Goal: Information Seeking & Learning: Learn about a topic

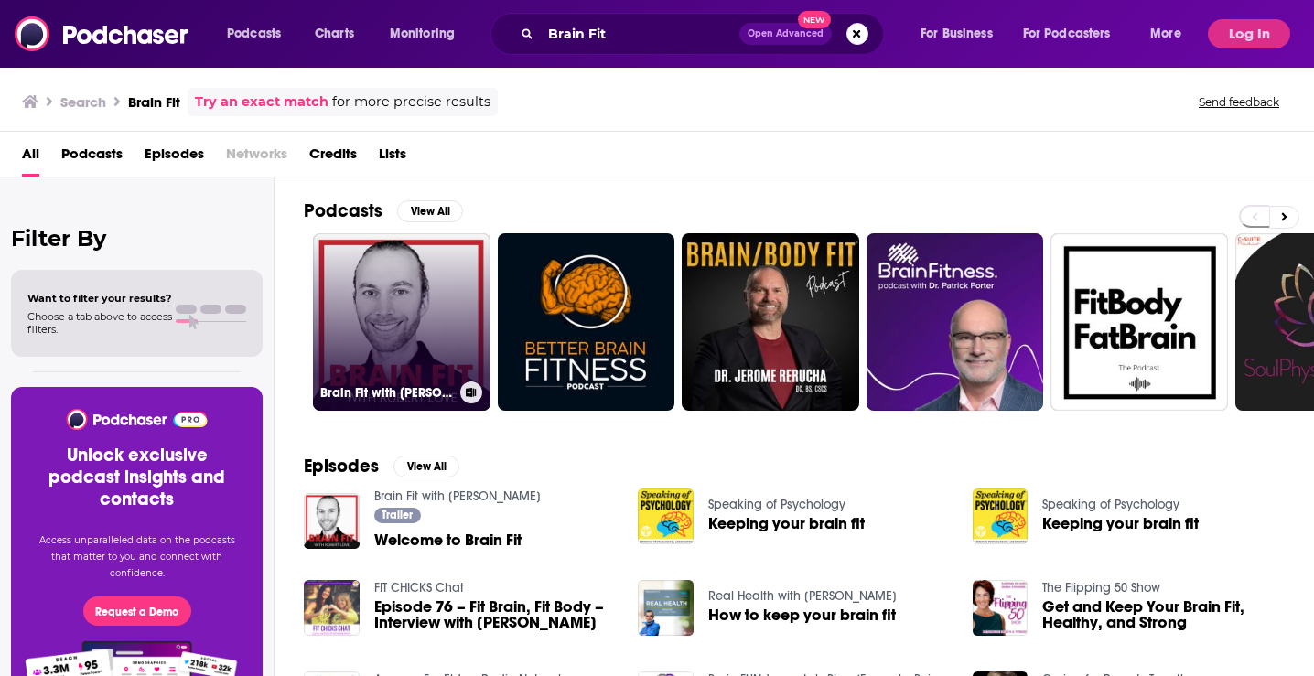
click at [424, 305] on link "Brain Fit with [PERSON_NAME]" at bounding box center [401, 321] width 177 height 177
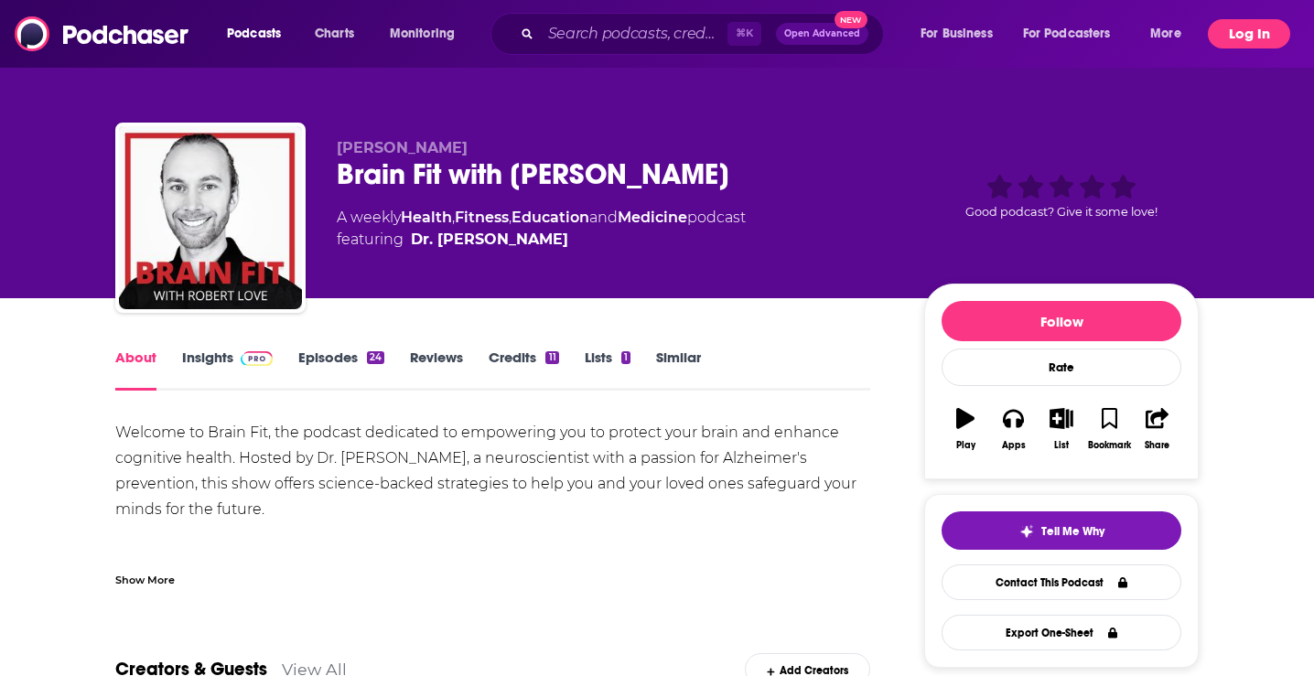
click at [1247, 45] on button "Log In" at bounding box center [1248, 33] width 82 height 29
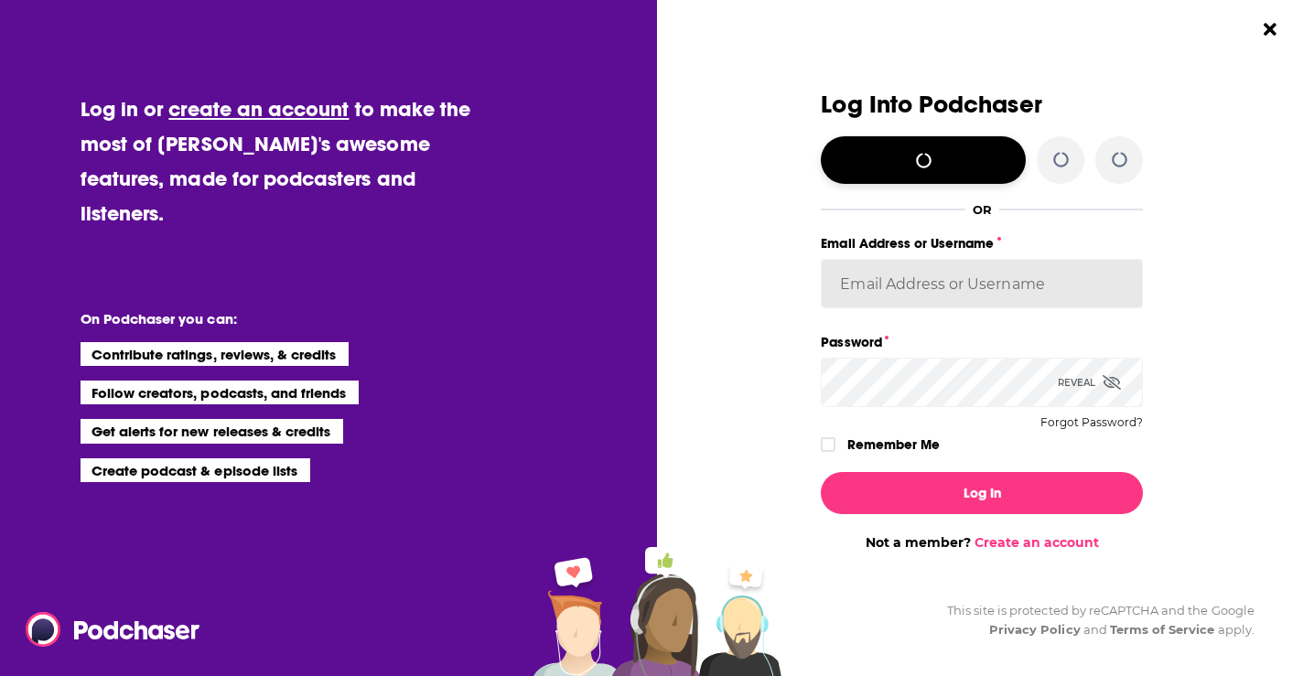
type input "[PERSON_NAME][EMAIL_ADDRESS][DOMAIN_NAME]"
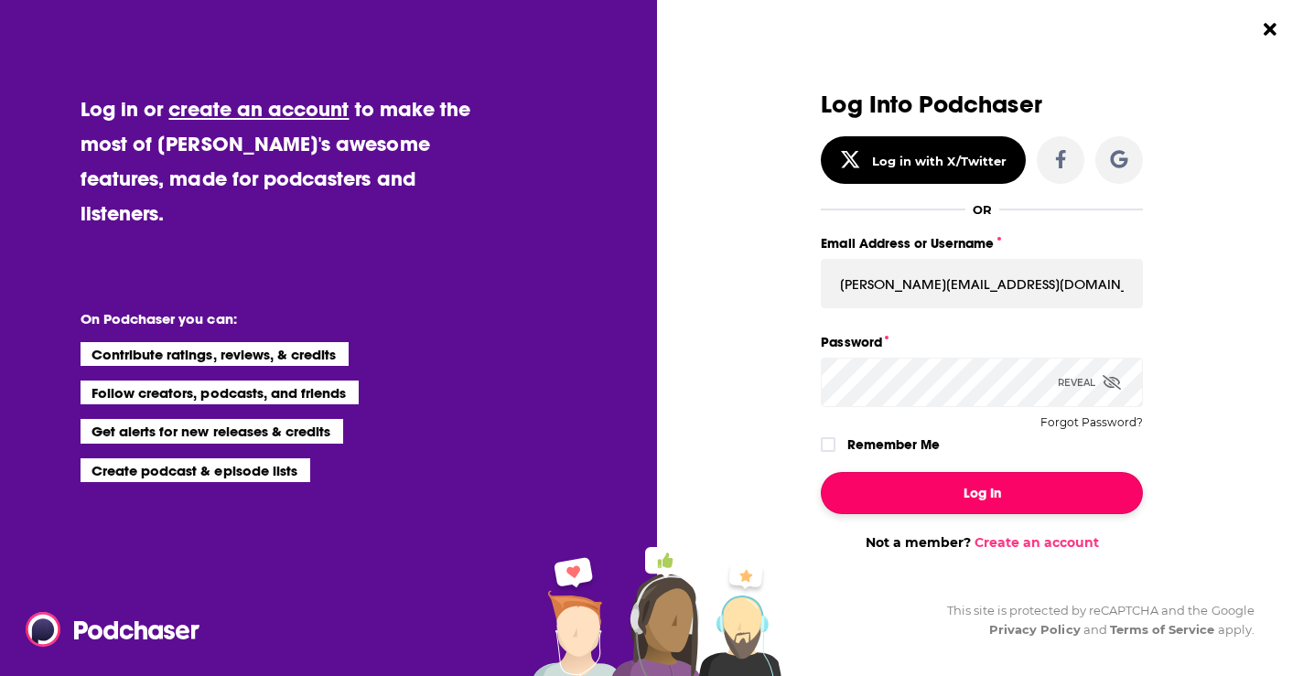
click at [960, 497] on button "Log In" at bounding box center [982, 493] width 322 height 42
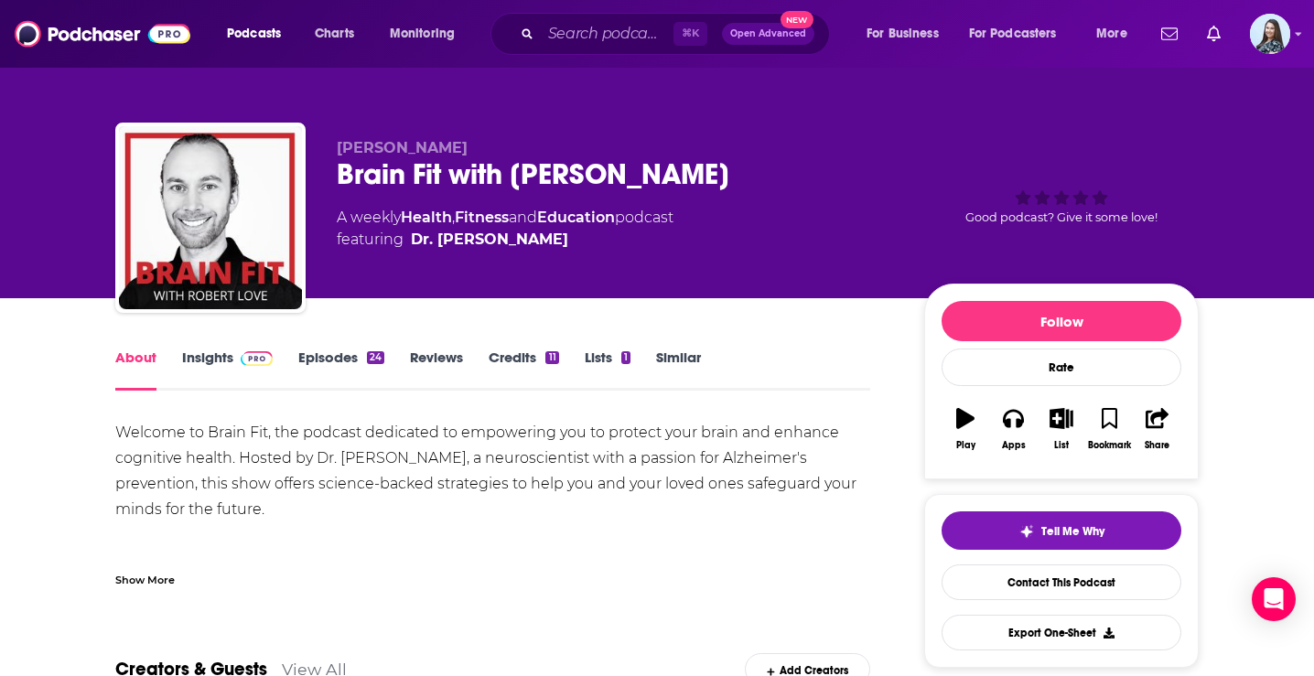
click at [205, 370] on link "Insights" at bounding box center [227, 370] width 91 height 42
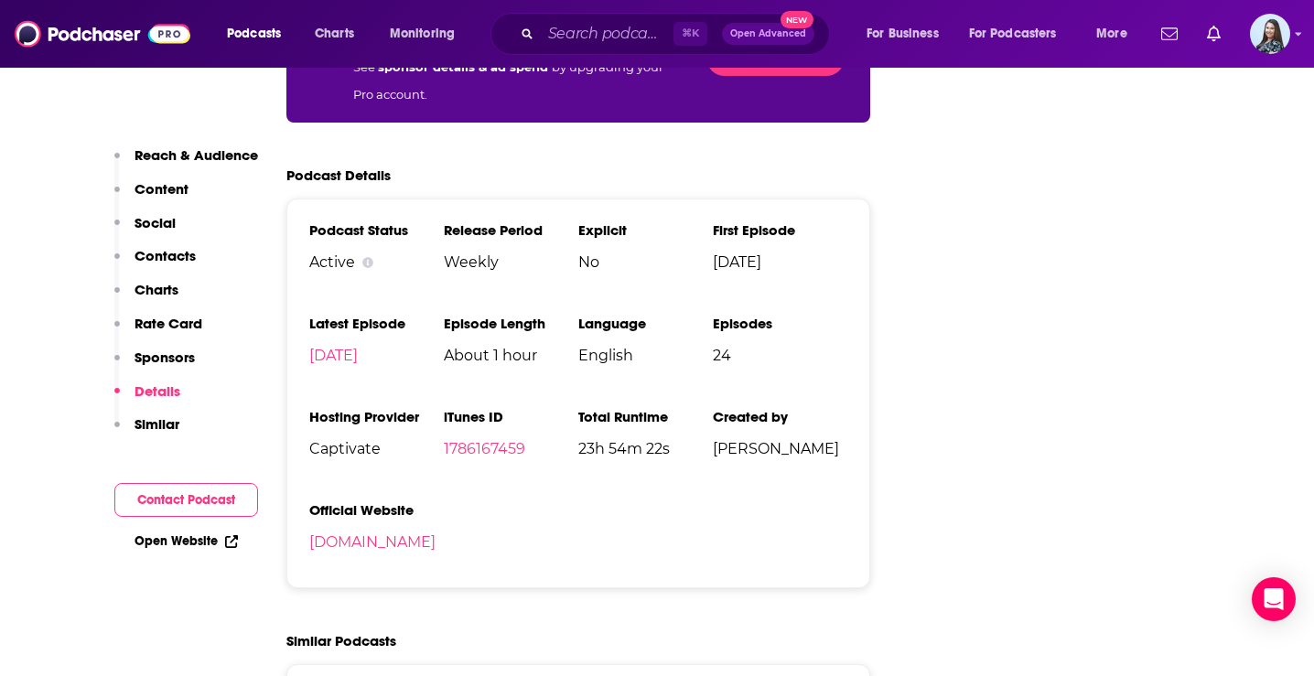
scroll to position [2545, 0]
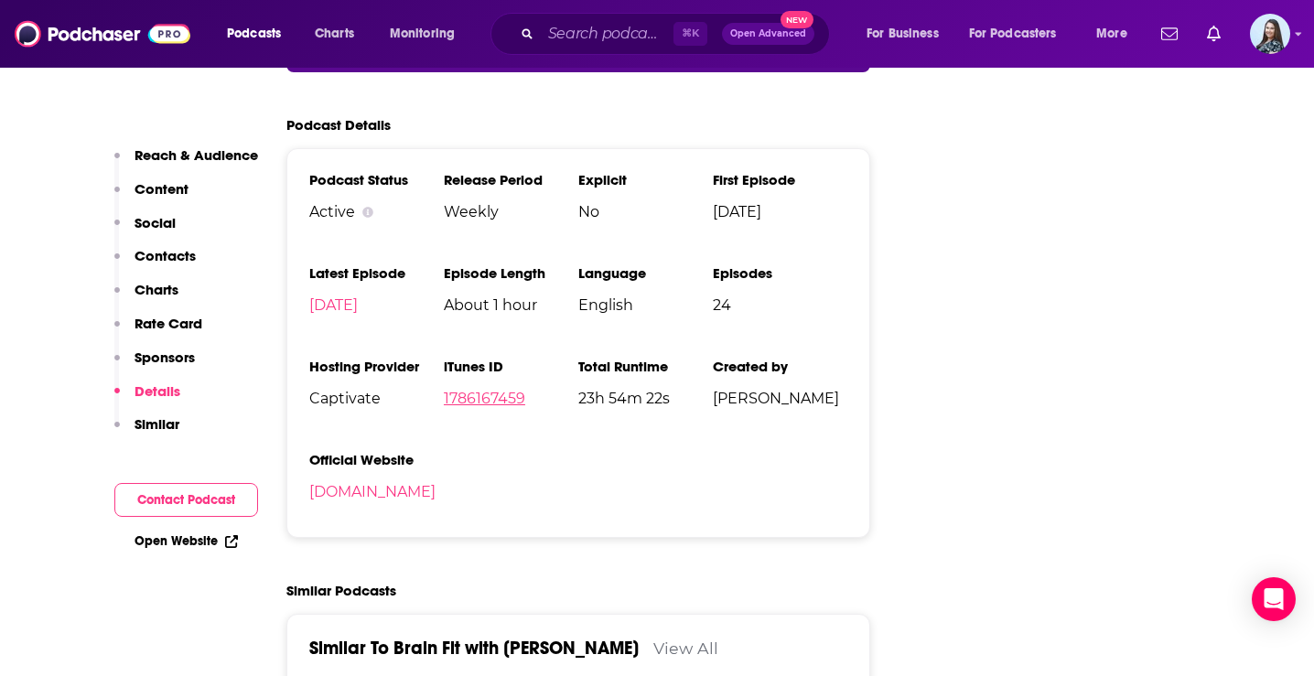
click at [474, 390] on link "1786167459" at bounding box center [484, 398] width 81 height 17
